Goal: Task Accomplishment & Management: Use online tool/utility

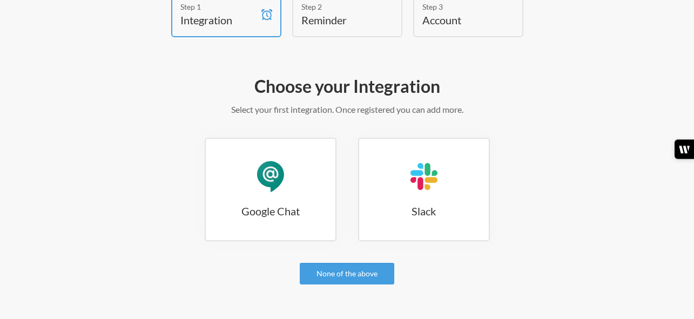
scroll to position [108, 0]
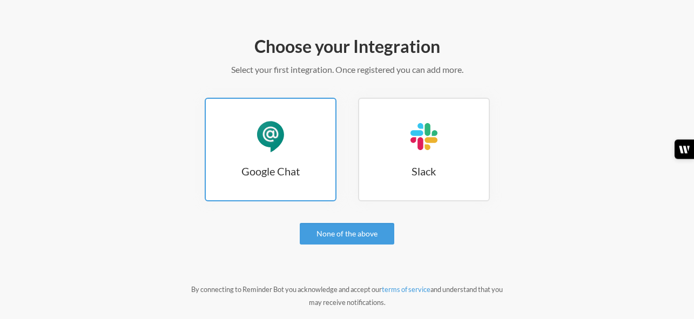
click at [261, 164] on h3 "Google Chat" at bounding box center [271, 171] width 130 height 15
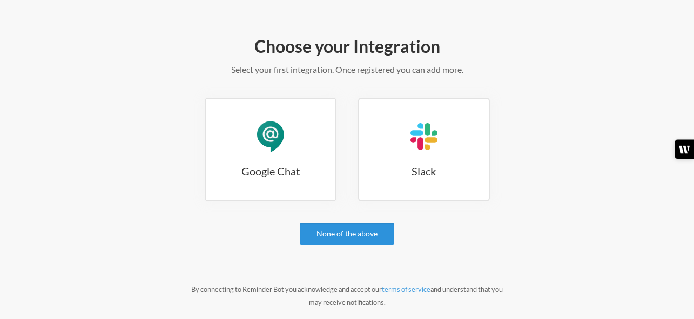
click at [338, 229] on link "None of the above" at bounding box center [347, 234] width 94 height 22
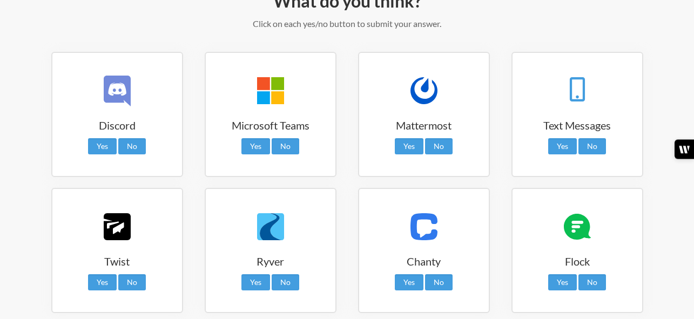
scroll to position [180, 0]
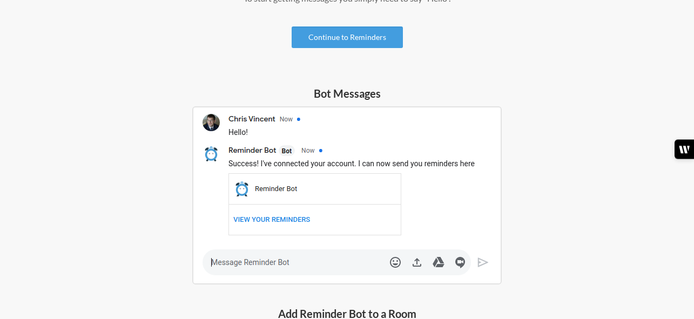
scroll to position [180, 0]
click at [258, 215] on img at bounding box center [346, 195] width 309 height 178
click at [276, 219] on img at bounding box center [346, 195] width 309 height 178
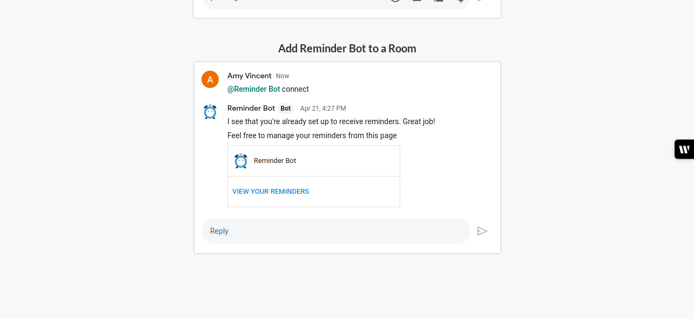
scroll to position [409, 0]
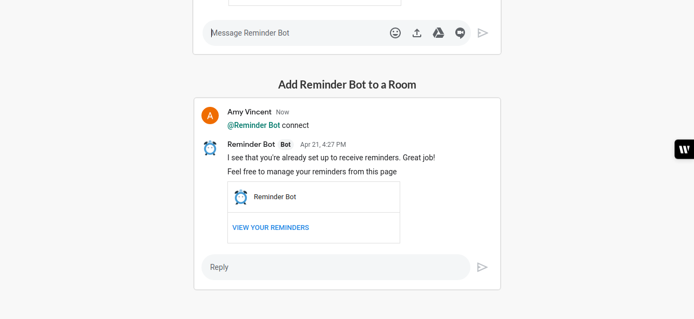
click at [281, 229] on img at bounding box center [347, 193] width 308 height 193
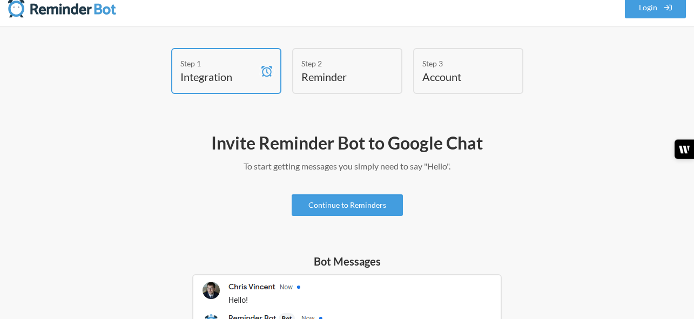
scroll to position [0, 0]
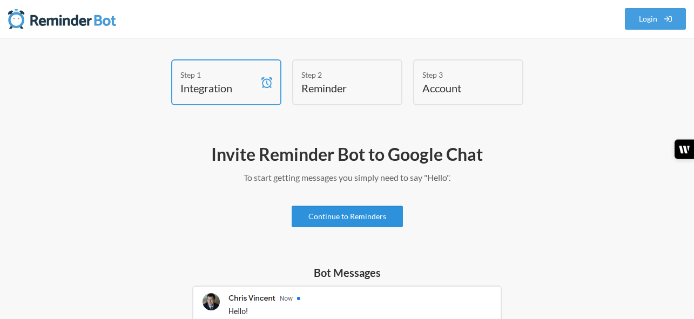
click at [351, 219] on link "Continue to Reminders" at bounding box center [347, 217] width 111 height 22
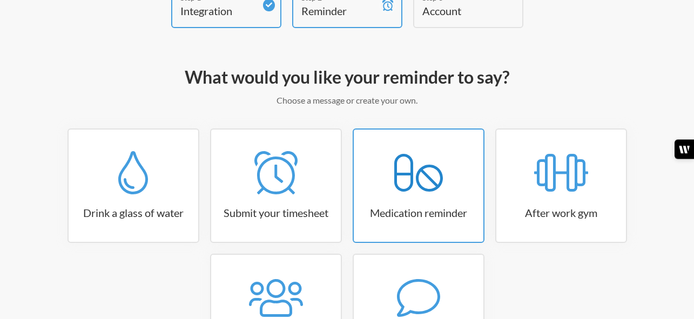
scroll to position [42, 0]
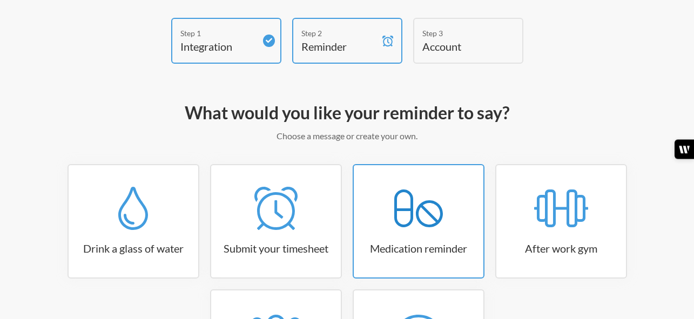
click at [422, 190] on icon at bounding box center [418, 208] width 49 height 43
select select "08:30:00"
select select "true"
select select "18:30:00"
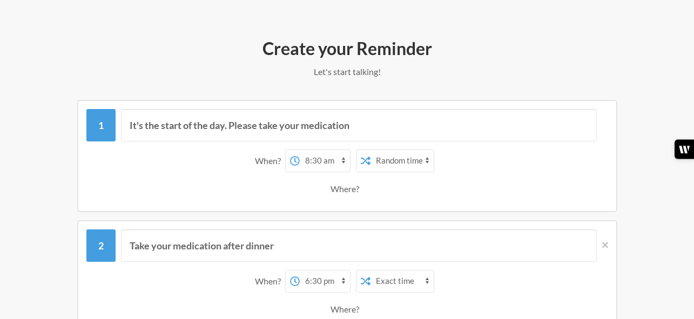
scroll to position [114, 0]
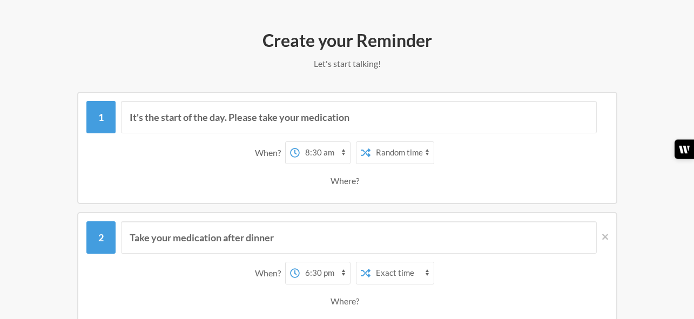
click at [341, 151] on select "12:00 am 12:15 am 12:30 am 12:45 am 1:00 am 1:15 am 1:30 am 1:45 am 2:00 am 2:1…" at bounding box center [325, 153] width 50 height 22
select select "11:30:00"
click at [300, 142] on select "12:00 am 12:15 am 12:30 am 12:45 am 1:00 am 1:15 am 1:30 am 1:45 am 2:00 am 2:1…" at bounding box center [325, 153] width 50 height 22
click at [417, 153] on select "Exact time Random time" at bounding box center [401, 153] width 63 height 22
select select "false"
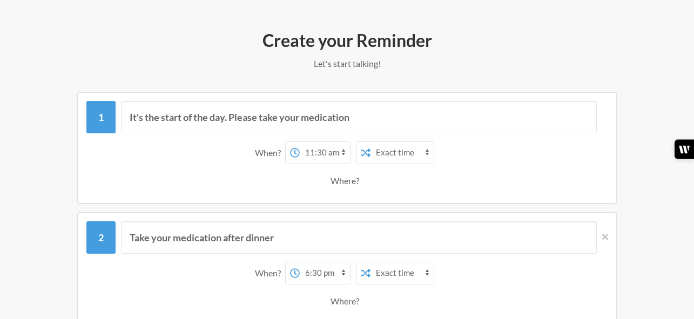
click at [370, 142] on select "Exact time Random time" at bounding box center [401, 153] width 63 height 22
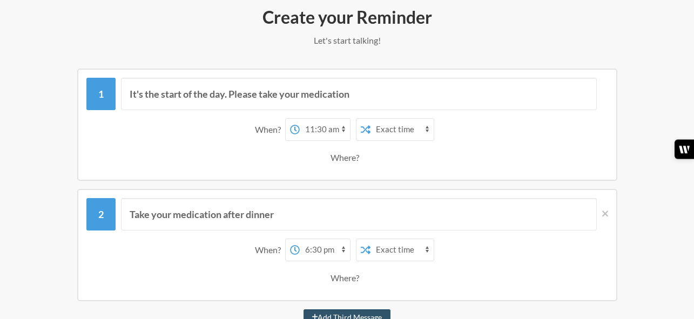
scroll to position [186, 0]
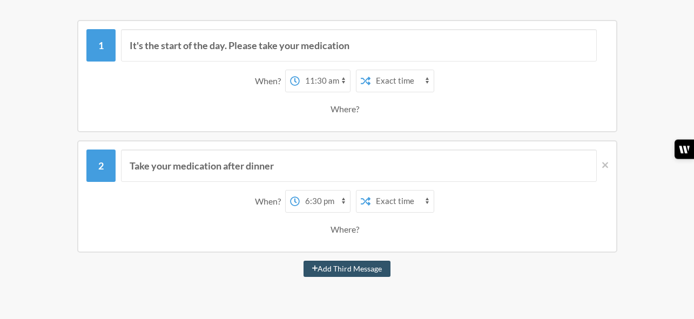
click at [312, 201] on select "12:00 am 12:15 am 12:30 am 12:45 am 1:00 am 1:15 am 1:30 am 1:45 am 2:00 am 2:1…" at bounding box center [325, 202] width 50 height 22
select select "19:45:00"
click at [300, 191] on select "12:00 am 12:15 am 12:30 am 12:45 am 1:00 am 1:15 am 1:30 am 1:45 am 2:00 am 2:1…" at bounding box center [325, 202] width 50 height 22
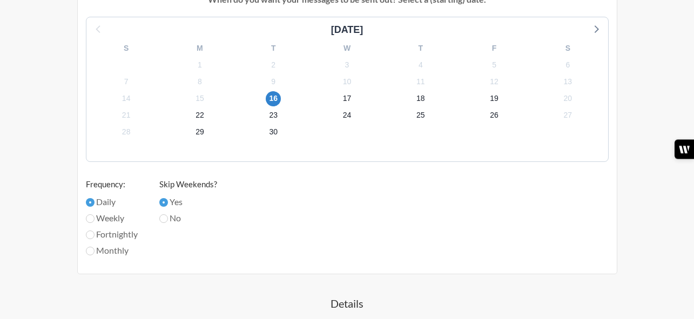
scroll to position [546, 0]
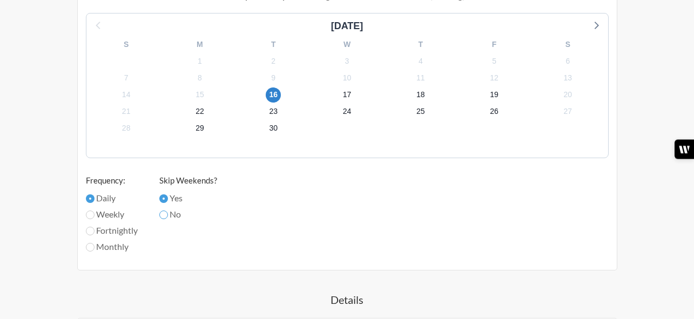
click at [162, 215] on input "No" at bounding box center [163, 215] width 9 height 9
radio input "true"
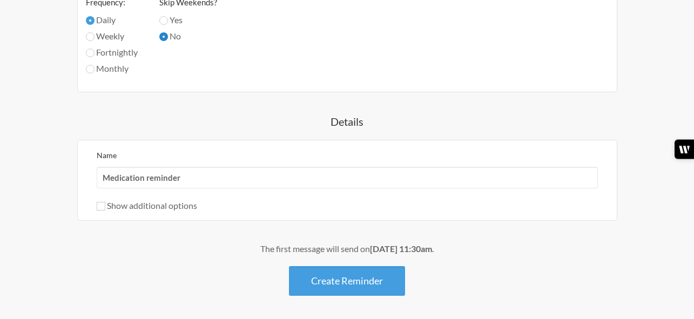
scroll to position [726, 0]
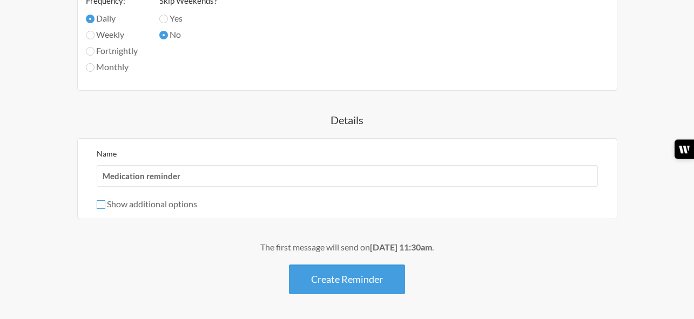
click at [102, 204] on input "Show additional options" at bounding box center [101, 204] width 9 height 9
checkbox input "true"
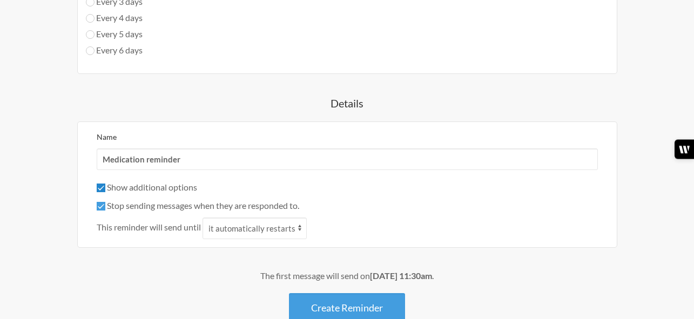
scroll to position [870, 0]
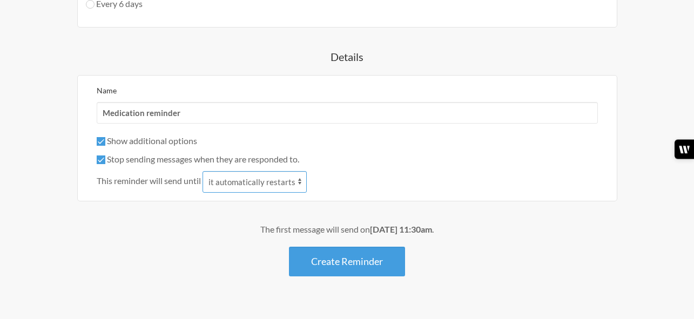
click at [299, 179] on select "it automatically restarts it is replied to" at bounding box center [254, 182] width 104 height 22
click at [300, 179] on select "it automatically restarts it is replied to" at bounding box center [254, 182] width 104 height 22
click at [99, 161] on input "Stop sending messages when they are responded to." at bounding box center [101, 159] width 9 height 9
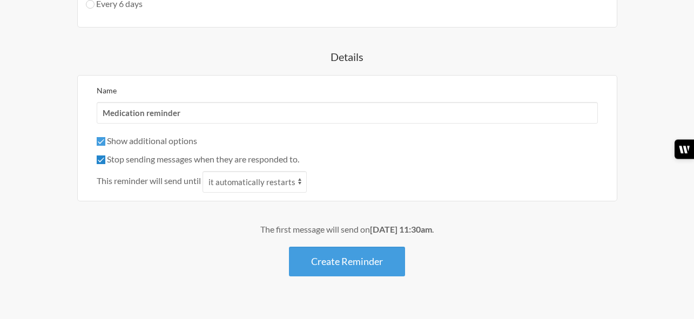
checkbox input "false"
click at [97, 137] on input "Show additional options" at bounding box center [101, 141] width 9 height 9
checkbox input "false"
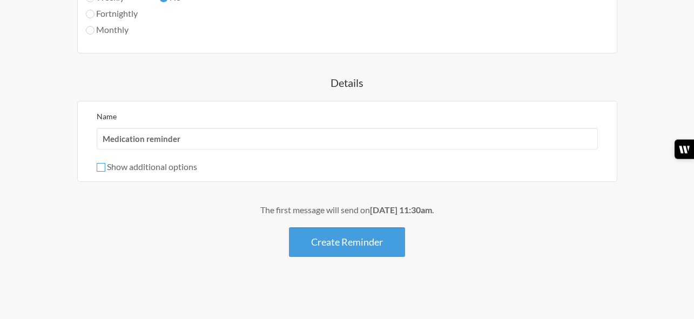
scroll to position [766, 0]
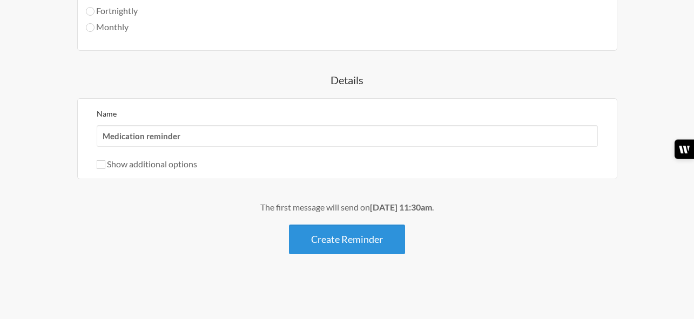
click at [347, 230] on button "Create Reminder" at bounding box center [347, 240] width 116 height 30
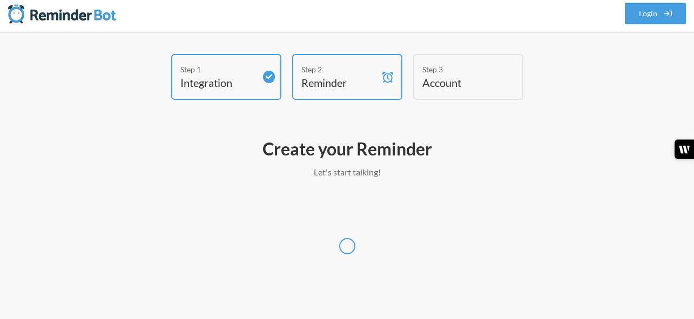
scroll to position [5, 0]
select select "America/New_York"
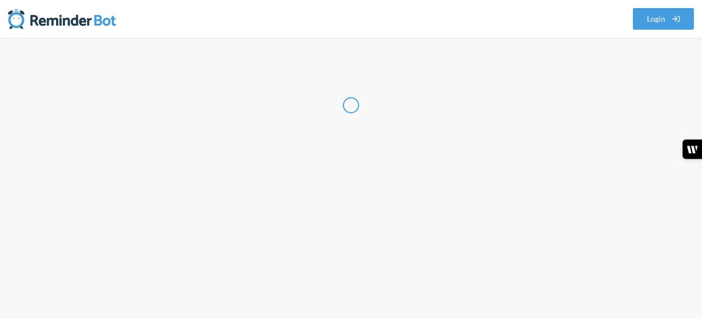
select select "US"
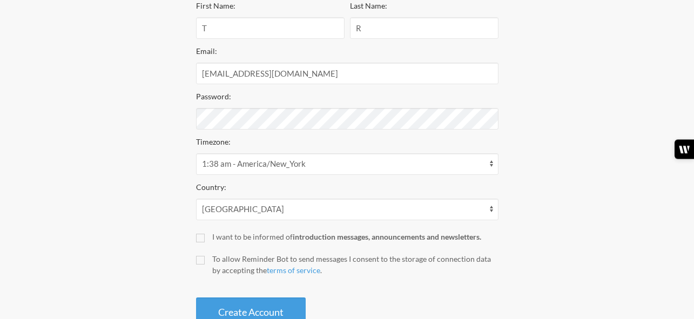
scroll to position [216, 0]
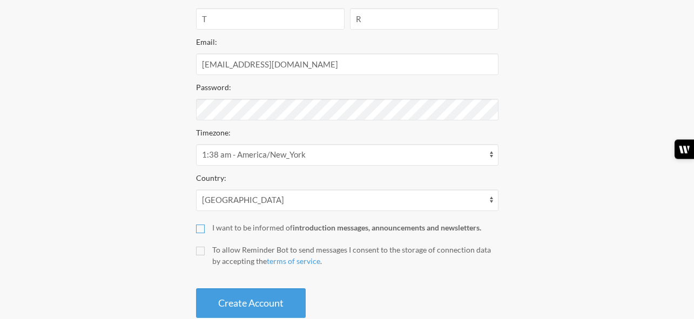
click at [200, 232] on input "I want to be informed of introduction messages, announcements and newsletters." at bounding box center [200, 229] width 9 height 9
checkbox input "false"
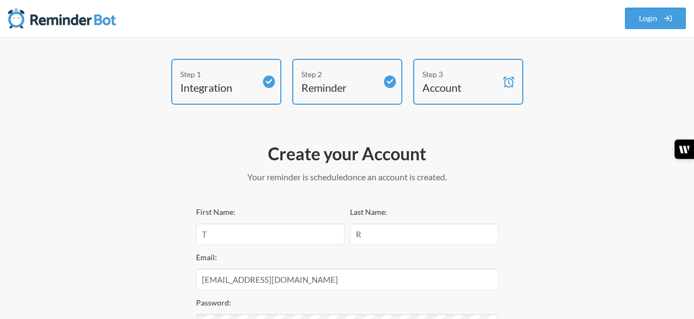
scroll to position [0, 0]
